Goal: Book appointment/travel/reservation

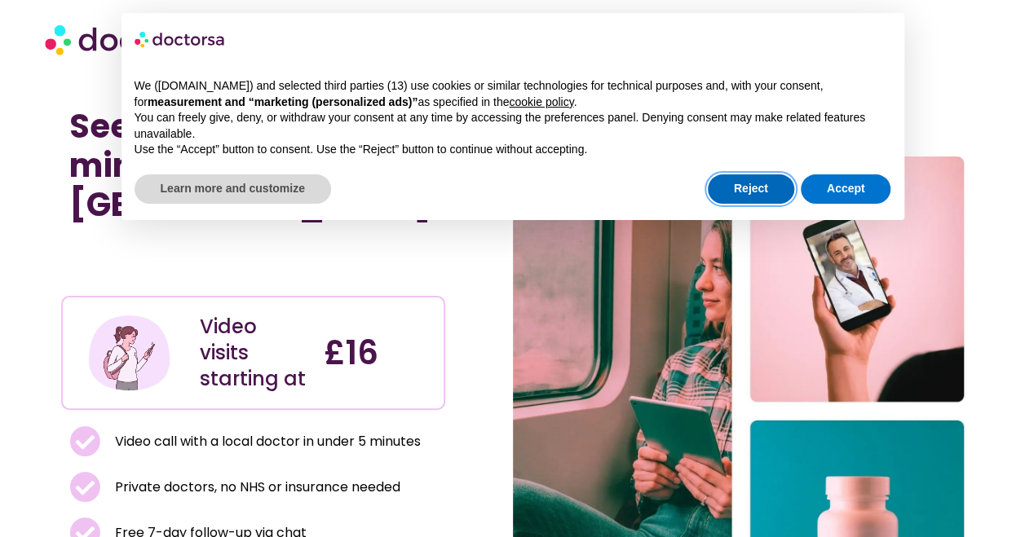
click at [759, 181] on button "Reject" at bounding box center [751, 188] width 86 height 29
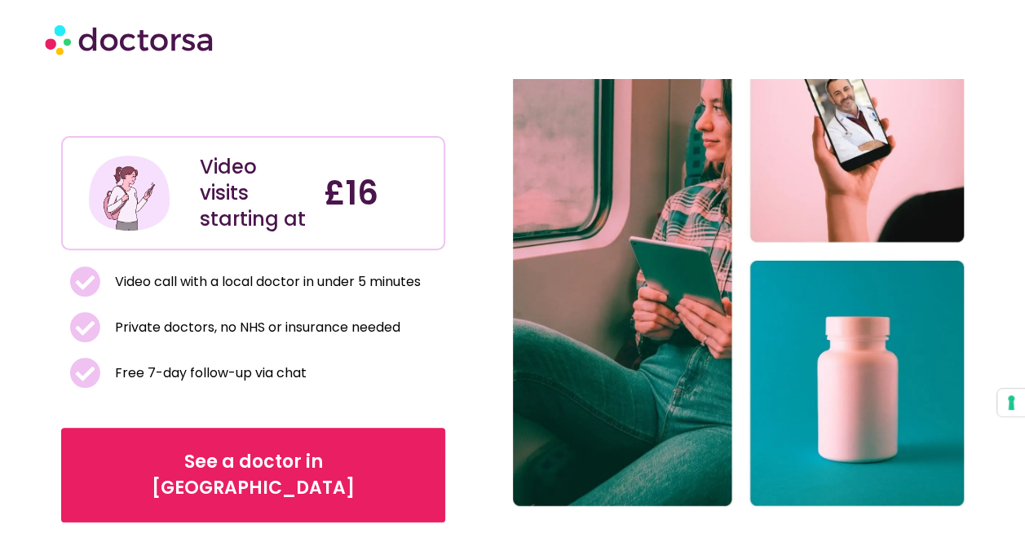
scroll to position [161, 0]
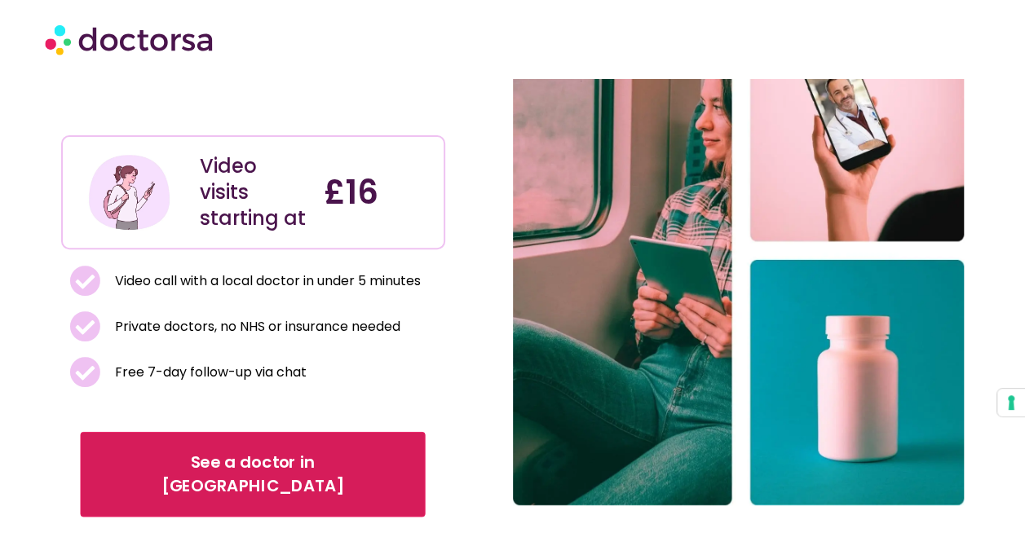
click at [205, 451] on span "See a doctor in [GEOGRAPHIC_DATA]" at bounding box center [253, 474] width 299 height 47
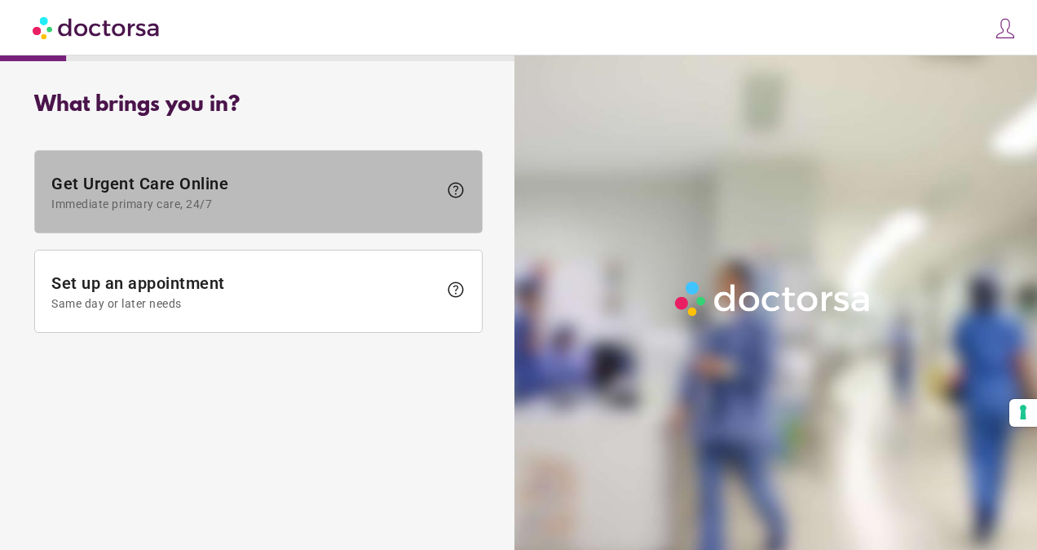
click at [453, 180] on span "help" at bounding box center [456, 190] width 20 height 20
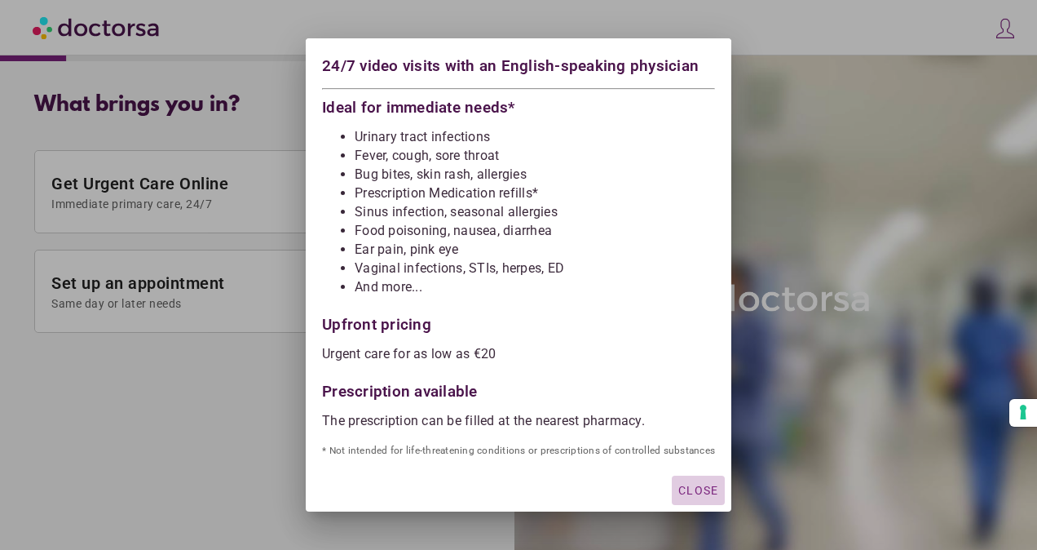
click at [697, 483] on span "Close" at bounding box center [698, 489] width 40 height 13
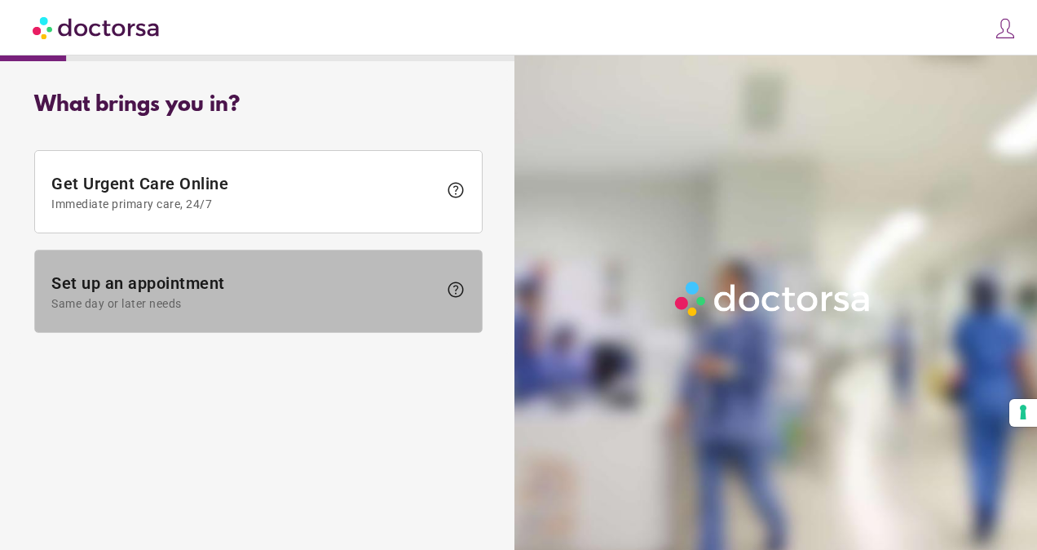
click at [449, 285] on span "help" at bounding box center [456, 290] width 20 height 20
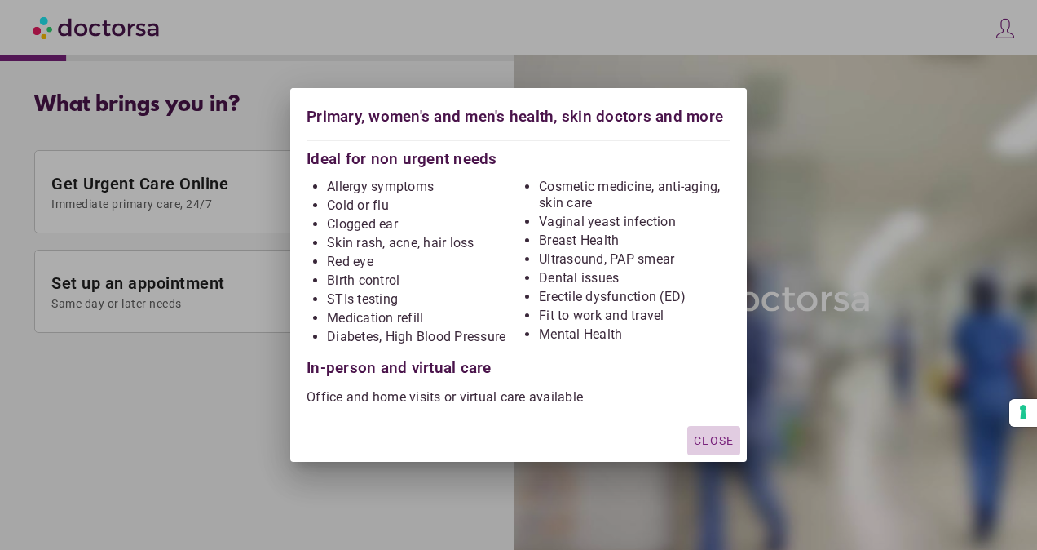
click at [719, 434] on span "Close" at bounding box center [714, 440] width 40 height 13
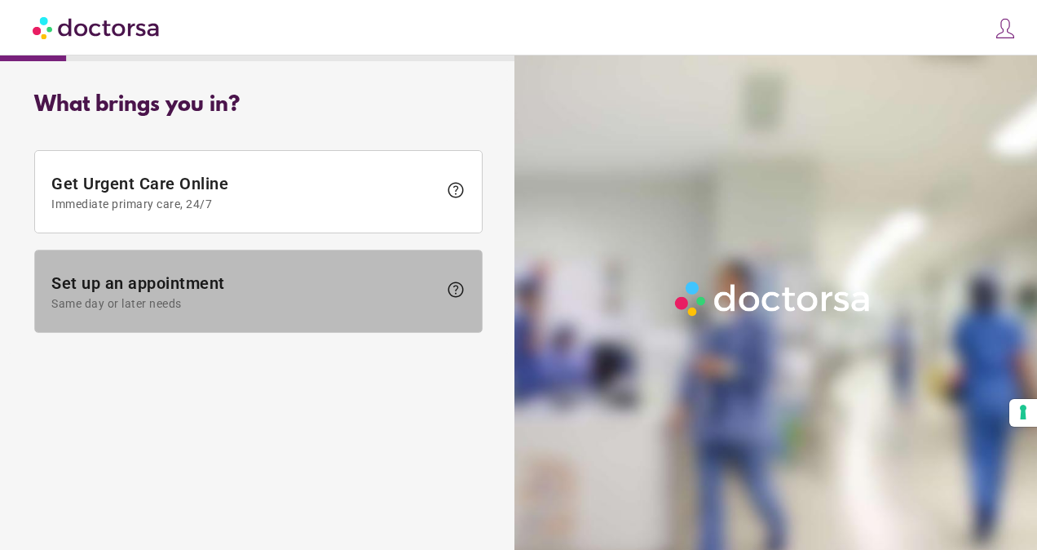
click at [175, 289] on span "Set up an appointment Same day or later needs" at bounding box center [244, 291] width 386 height 37
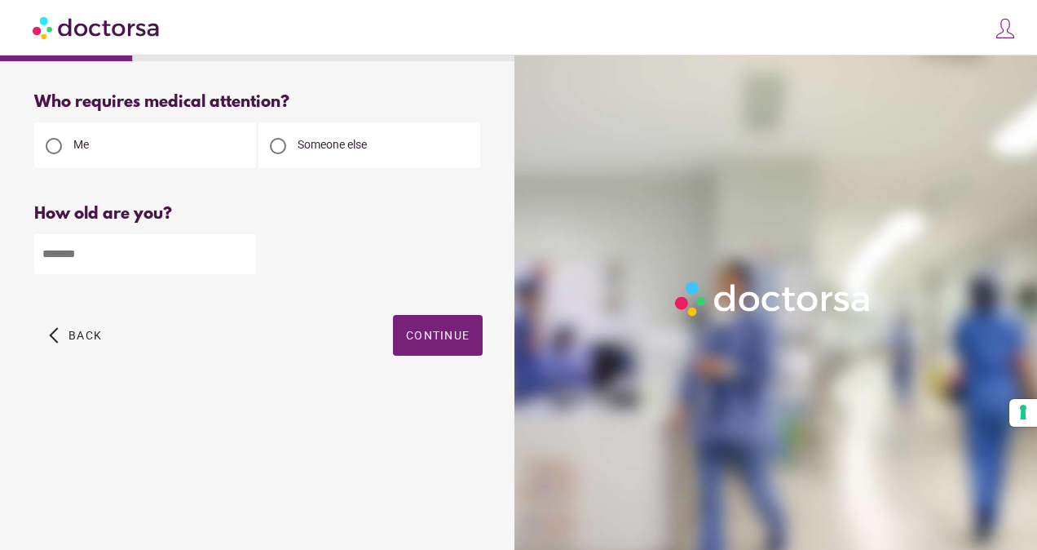
click at [278, 144] on div at bounding box center [278, 146] width 16 height 16
type input "*"
click at [238, 258] on input "*" at bounding box center [145, 254] width 222 height 40
type input "**"
click at [457, 327] on span "button" at bounding box center [438, 335] width 90 height 41
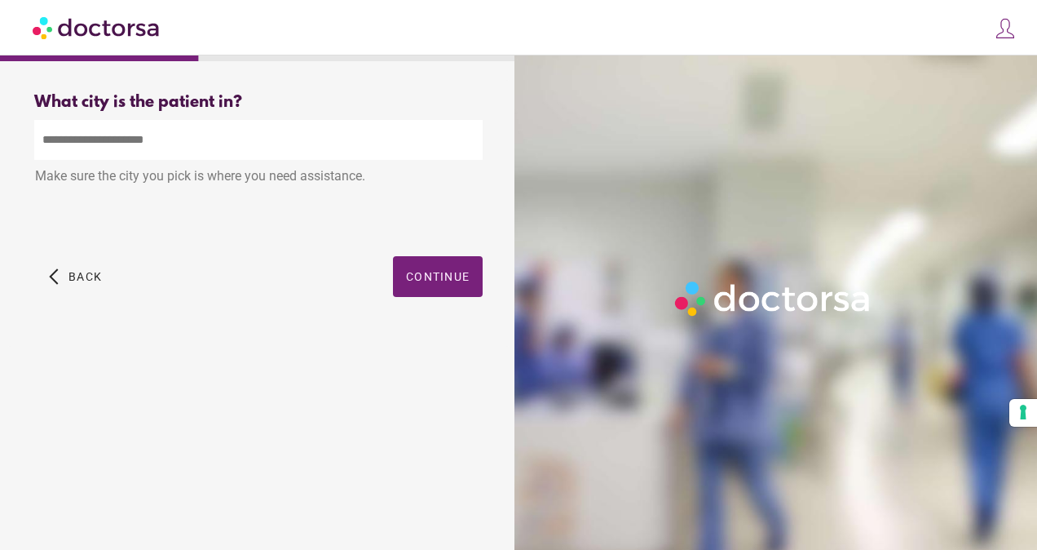
click at [251, 127] on input "text" at bounding box center [258, 140] width 448 height 40
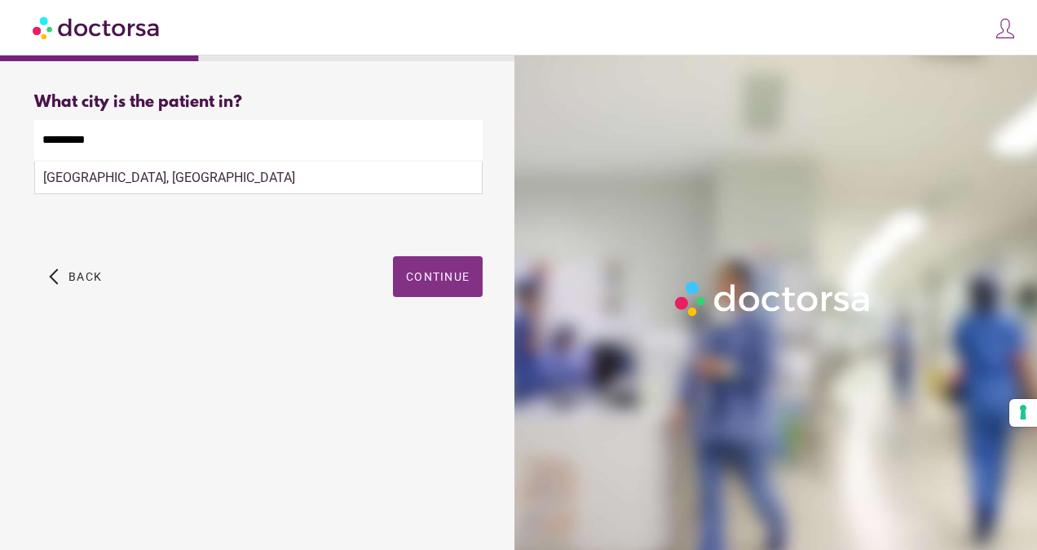
click at [435, 279] on span "Continue" at bounding box center [438, 276] width 64 height 13
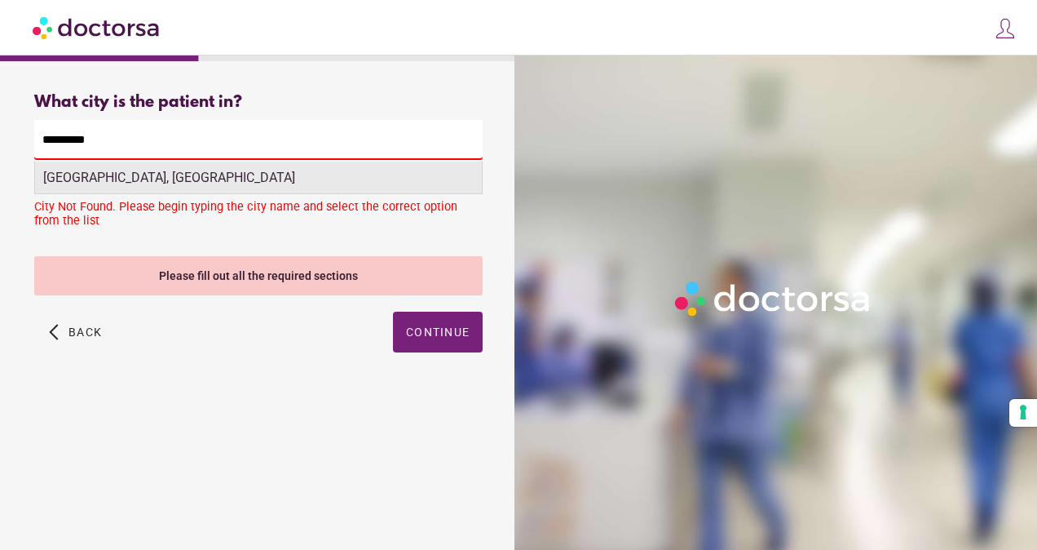
click at [139, 176] on div "[GEOGRAPHIC_DATA], [GEOGRAPHIC_DATA]" at bounding box center [258, 177] width 447 height 33
type input "**********"
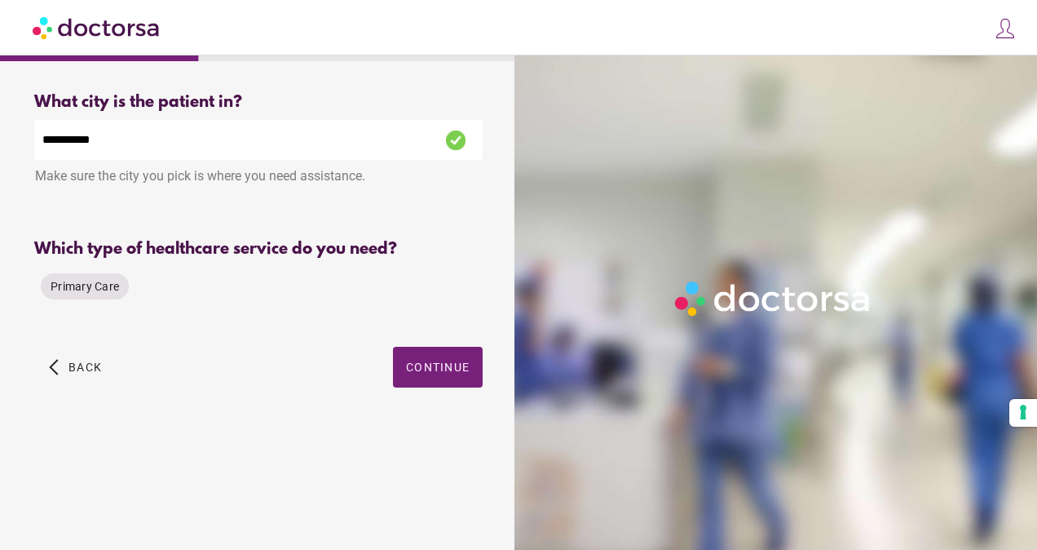
click at [108, 139] on input "**********" at bounding box center [258, 140] width 448 height 40
click at [95, 287] on span "Primary Care" at bounding box center [85, 286] width 68 height 13
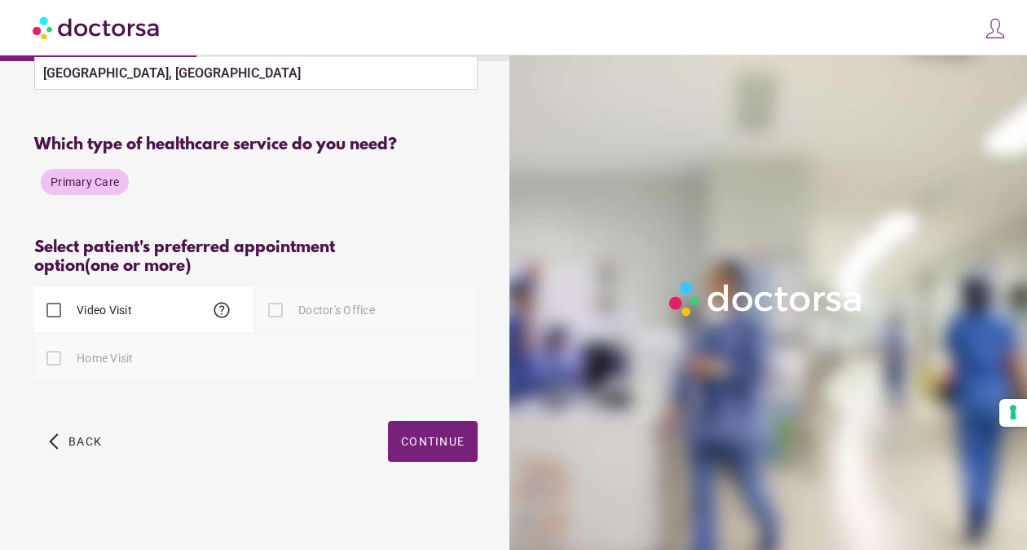
scroll to position [104, 0]
click at [424, 447] on span "Continue" at bounding box center [433, 441] width 64 height 13
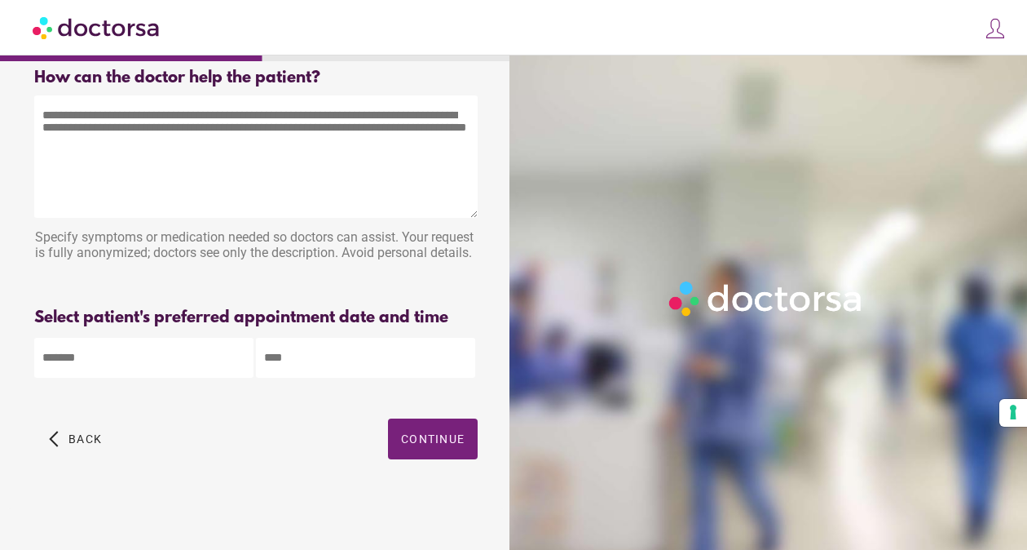
scroll to position [0, 0]
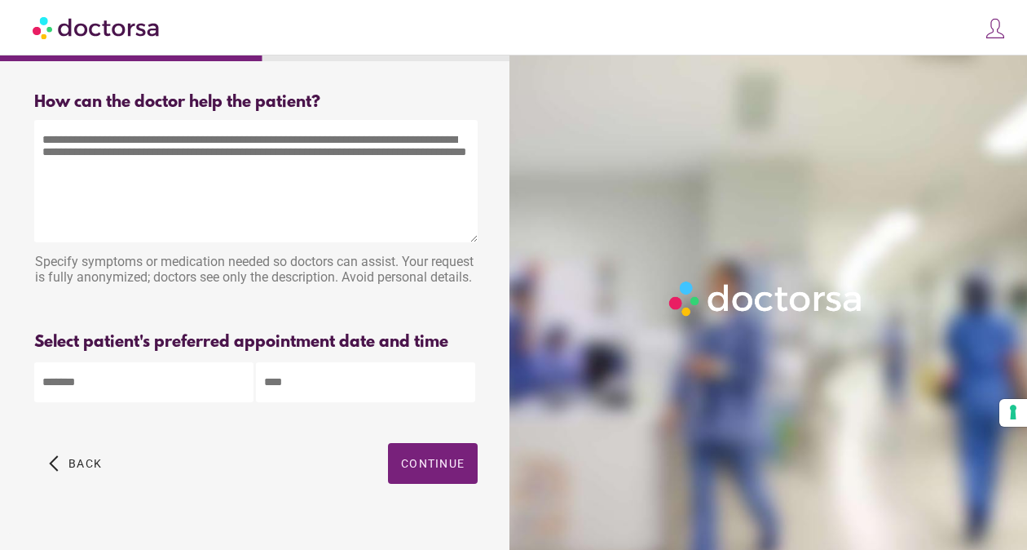
click at [152, 180] on textarea at bounding box center [256, 181] width 444 height 122
